Goal: Download file/media

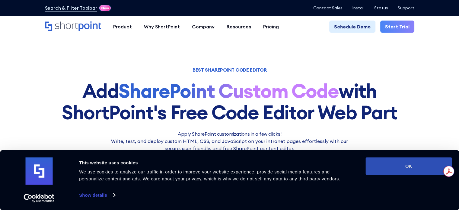
click at [405, 170] on button "OK" at bounding box center [409, 166] width 86 height 18
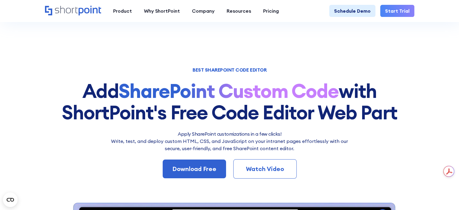
scroll to position [25, 0]
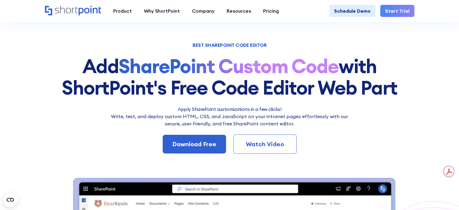
click at [271, 147] on div "Watch Video" at bounding box center [264, 144] width 43 height 9
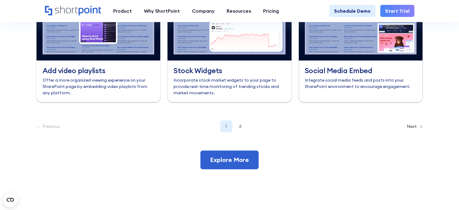
scroll to position [2698, 0]
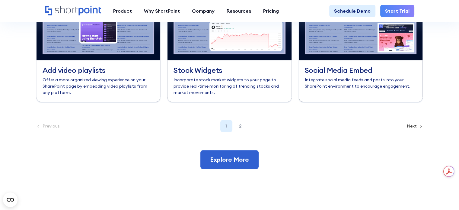
click at [418, 132] on div "Previous 1 2 Next" at bounding box center [230, 126] width 387 height 12
click at [414, 128] on div "Next" at bounding box center [415, 126] width 16 height 4
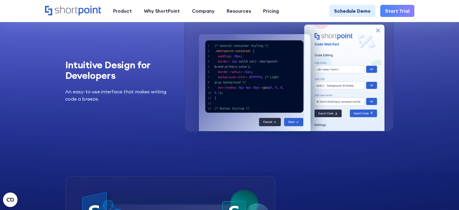
scroll to position [682, 0]
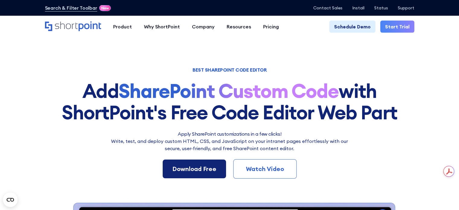
click at [197, 171] on div "Download Free" at bounding box center [194, 168] width 44 height 9
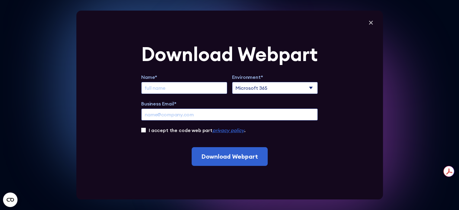
click at [302, 84] on select "Microsoft 365 SharePoint Online SharePoint 2019 (On-Premise)" at bounding box center [275, 88] width 86 height 12
click at [336, 85] on div "Download Webpart Name* Environment* Microsoft 365 SharePoint Online SharePoint …" at bounding box center [229, 105] width 307 height 189
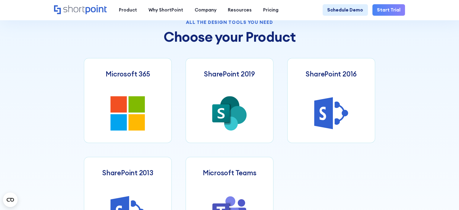
scroll to position [249, 0]
click at [135, 107] on icon at bounding box center [137, 104] width 16 height 16
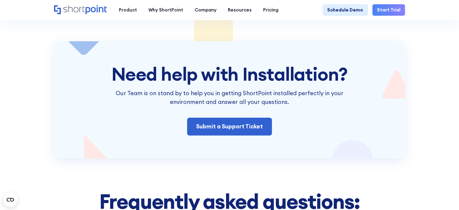
scroll to position [863, 0]
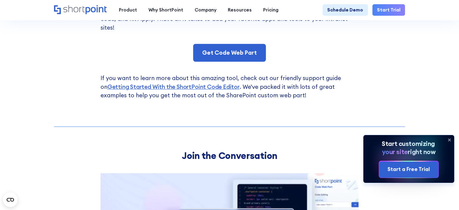
scroll to position [432, 0]
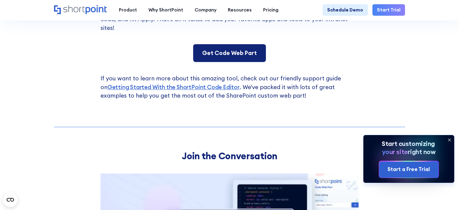
click at [225, 44] on link "Get Code Web Part" at bounding box center [229, 53] width 73 height 18
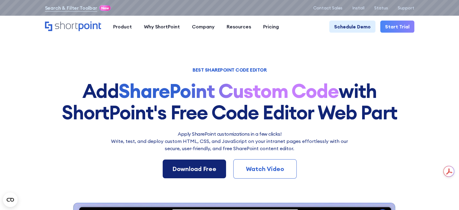
click at [191, 171] on div "Download Free" at bounding box center [194, 168] width 44 height 9
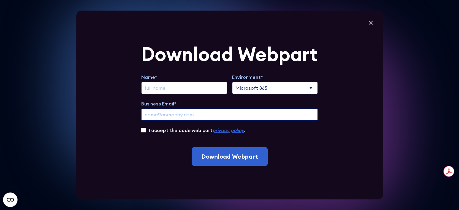
click at [232, 131] on em "privacy policy" at bounding box center [229, 130] width 32 height 6
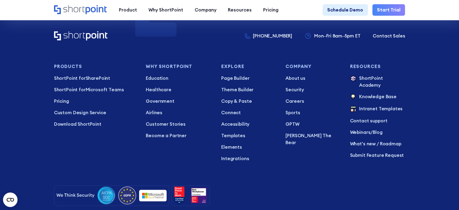
scroll to position [577, 0]
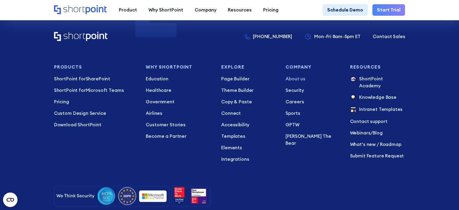
click at [302, 76] on p "About us" at bounding box center [313, 79] width 55 height 7
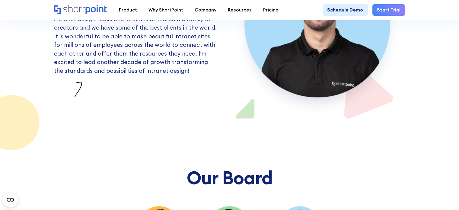
scroll to position [3141, 0]
